Goal: Information Seeking & Learning: Learn about a topic

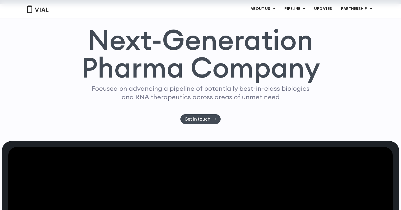
scroll to position [27, 0]
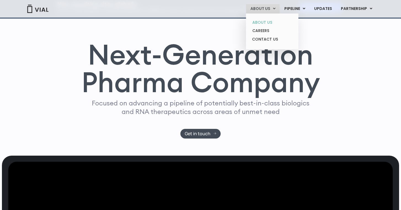
click at [266, 20] on link "ABOUT US" at bounding box center [272, 22] width 48 height 9
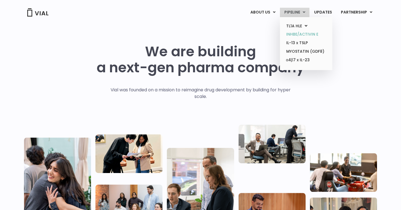
click at [310, 34] on link "INHBE/ACTIVIN E" at bounding box center [306, 34] width 48 height 9
click at [352, 30] on link "PHASE 2" at bounding box center [358, 30] width 48 height 9
click at [297, 24] on link "TL1A HLE" at bounding box center [306, 26] width 48 height 9
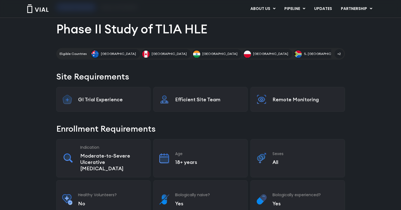
scroll to position [71, 0]
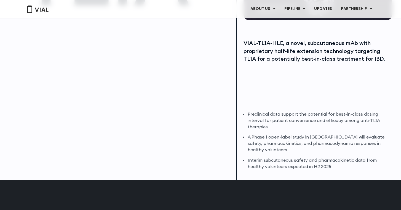
scroll to position [108, 0]
